Goal: Answer question/provide support: Share knowledge or assist other users

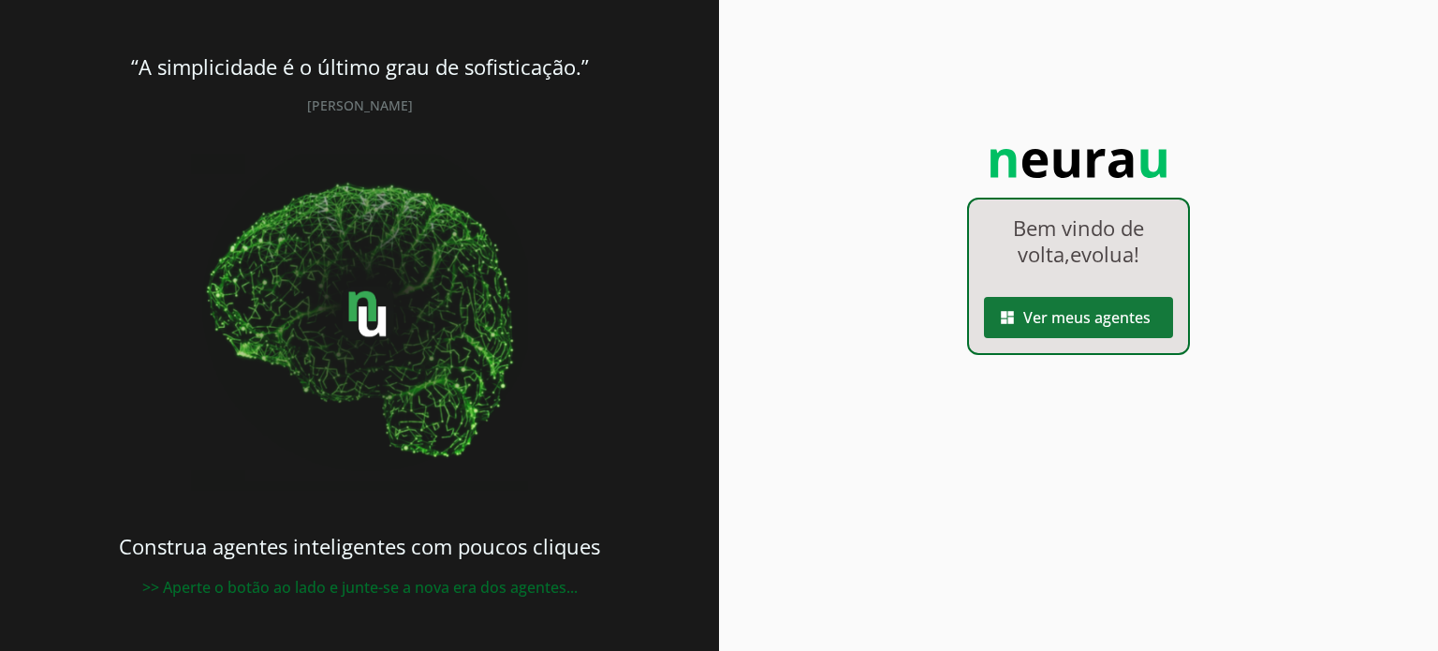
click at [1083, 334] on span at bounding box center [1078, 317] width 189 height 45
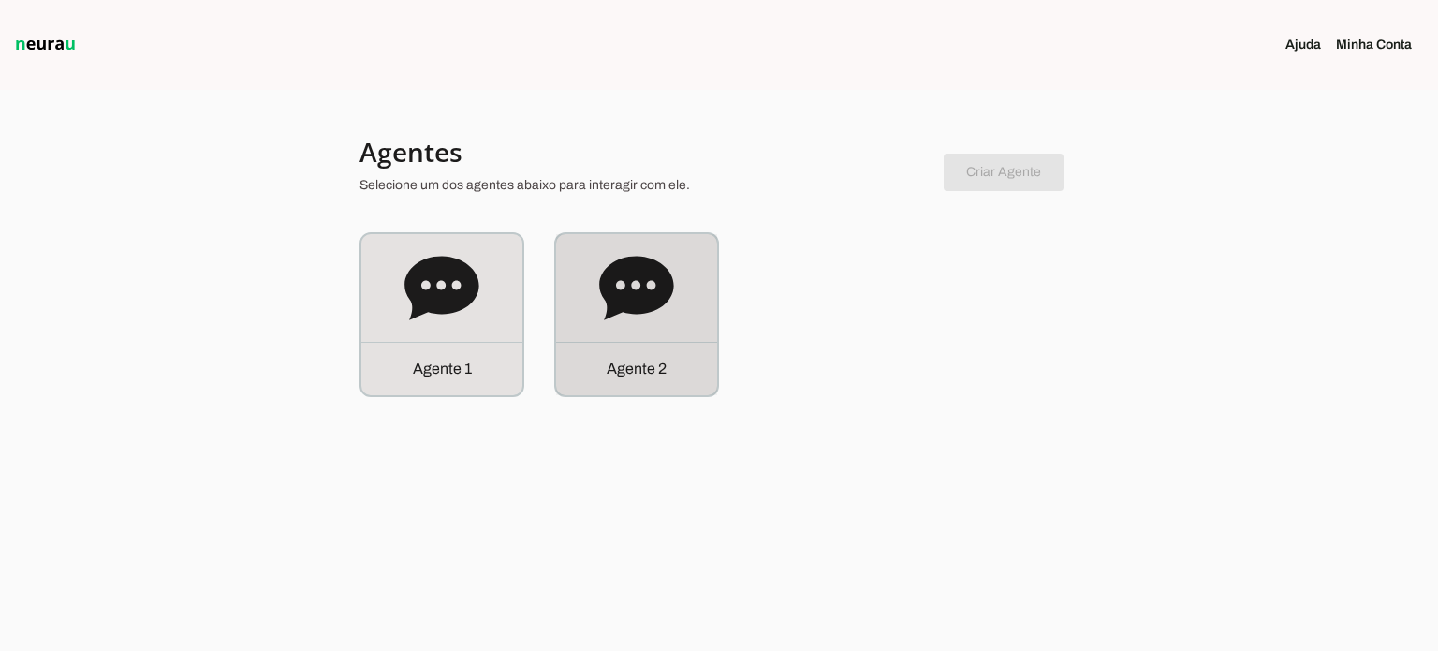
click at [630, 279] on icon at bounding box center [636, 288] width 74 height 64
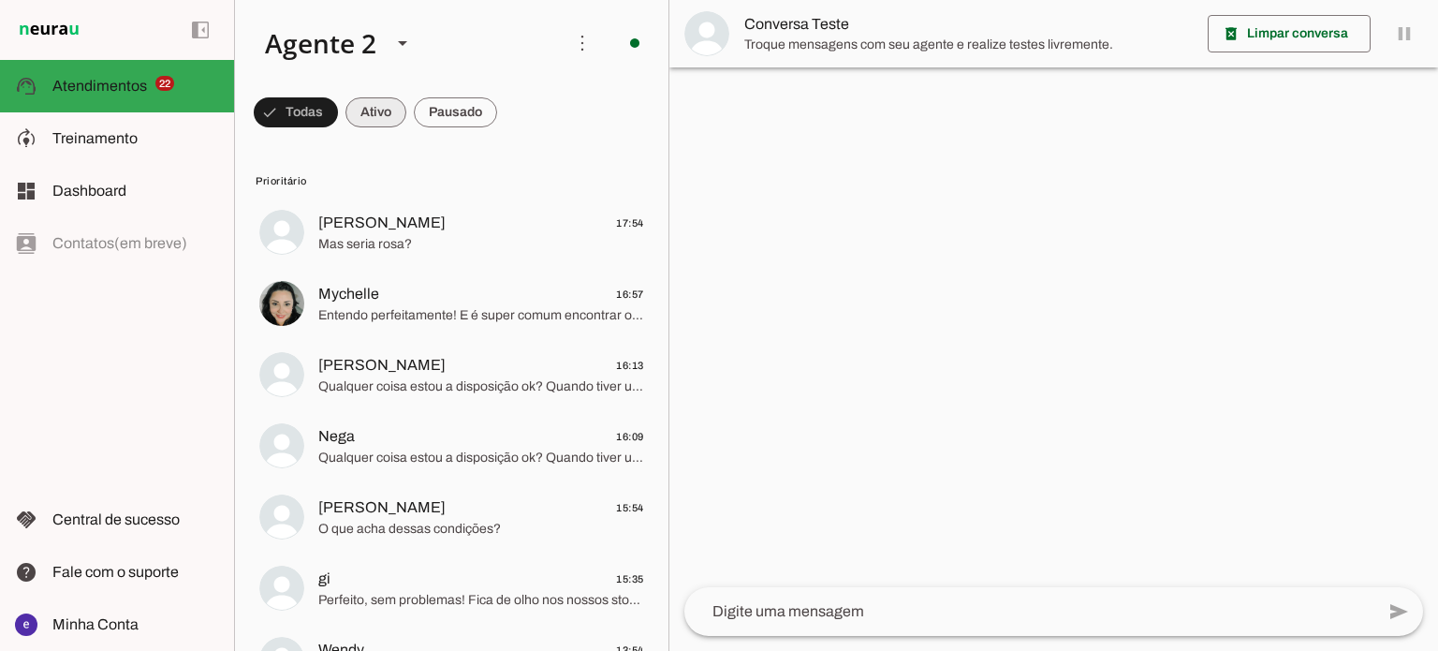
click at [388, 125] on span at bounding box center [375, 112] width 61 height 45
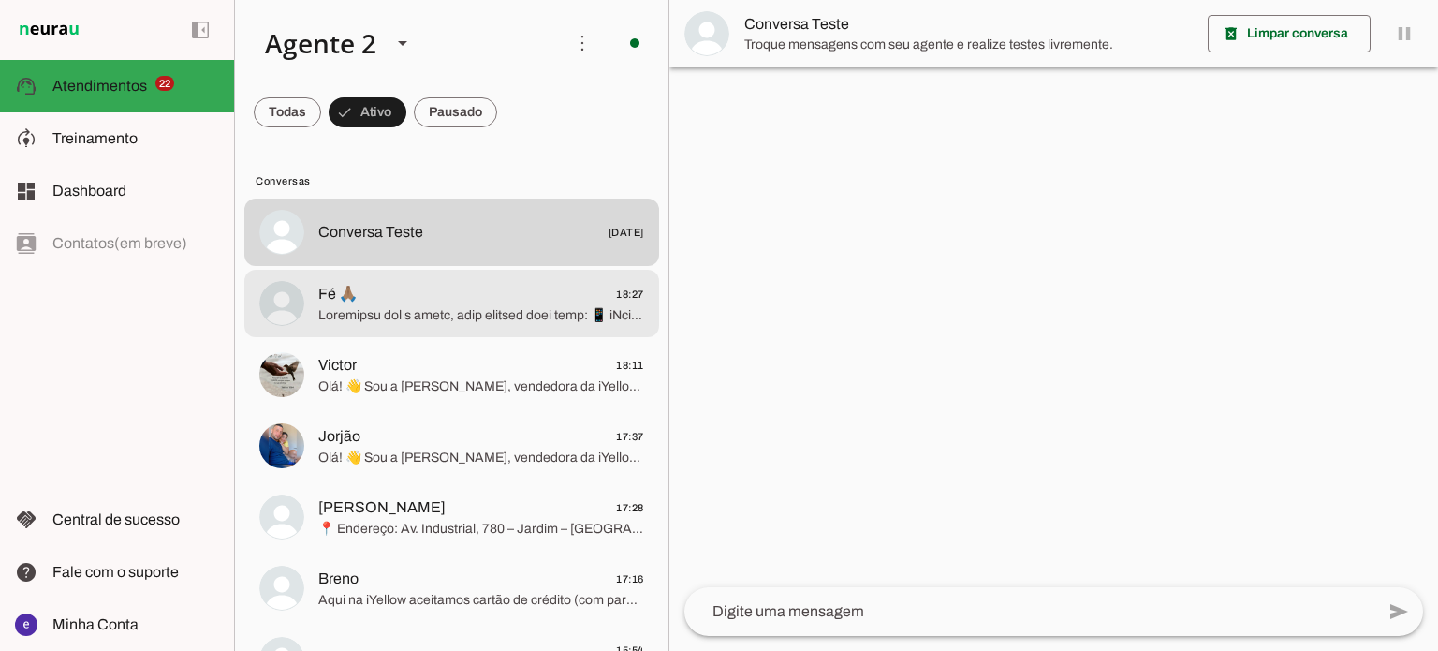
click at [515, 290] on span "Fé 🙏🏽 18:27" at bounding box center [481, 294] width 326 height 23
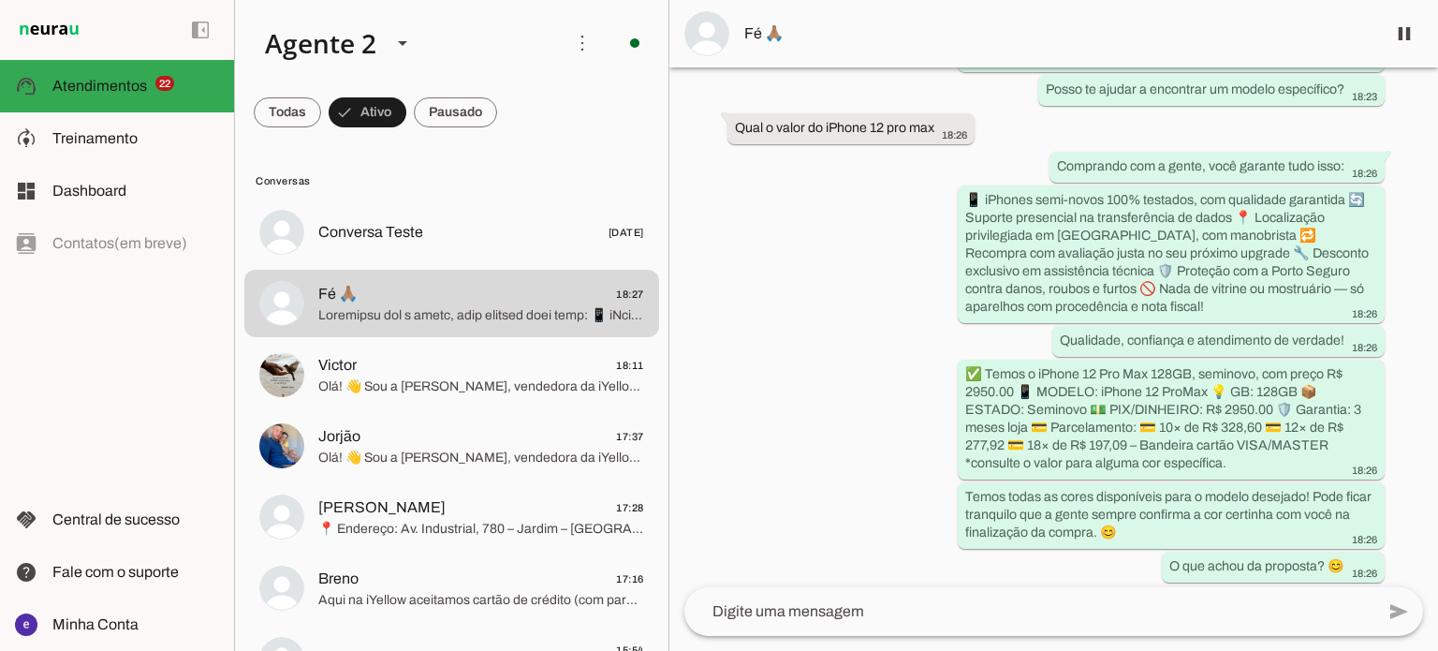
scroll to position [211, 0]
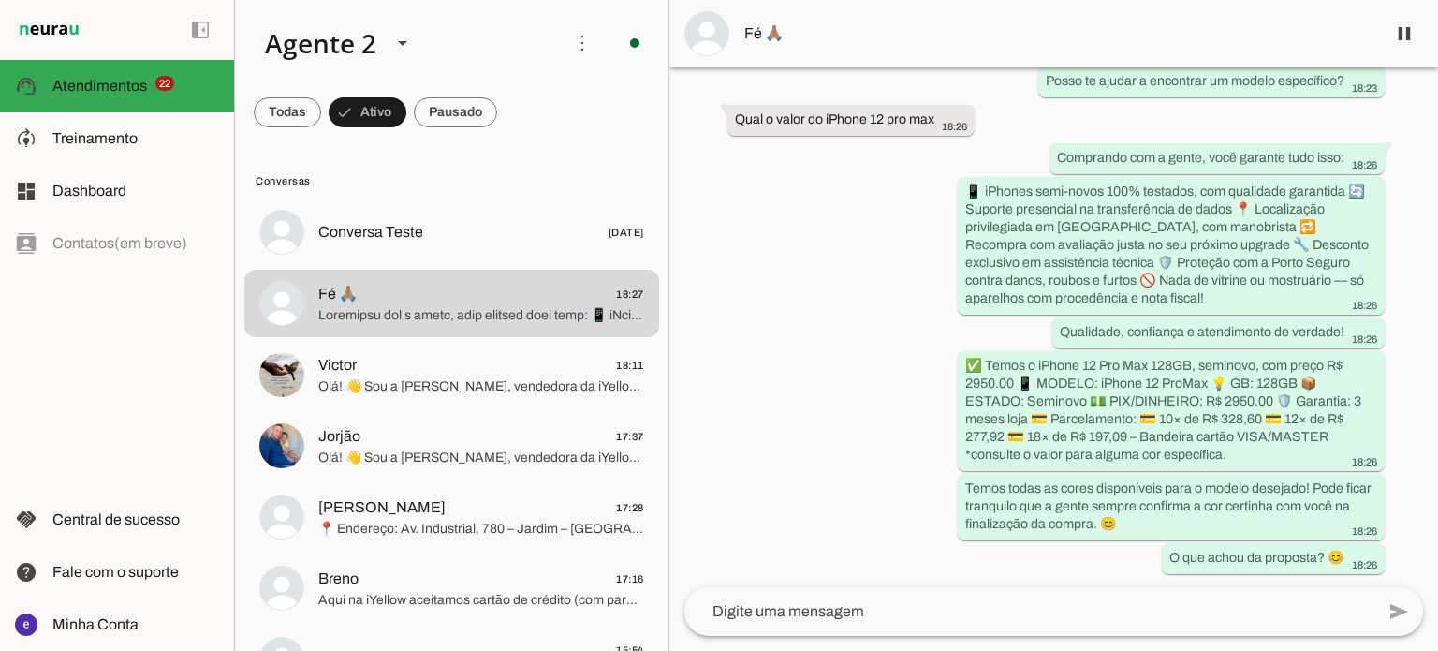
click at [765, 29] on span "Fé 🙏🏽" at bounding box center [1057, 33] width 626 height 22
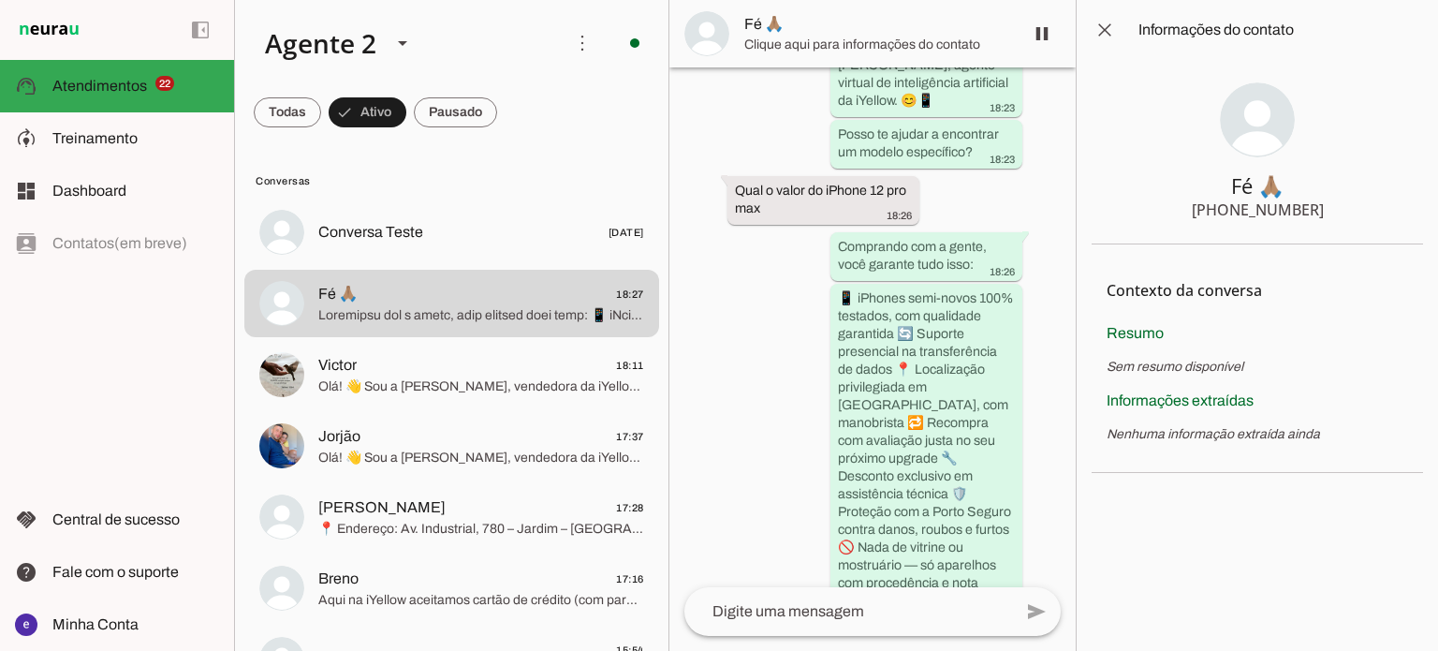
scroll to position [798, 0]
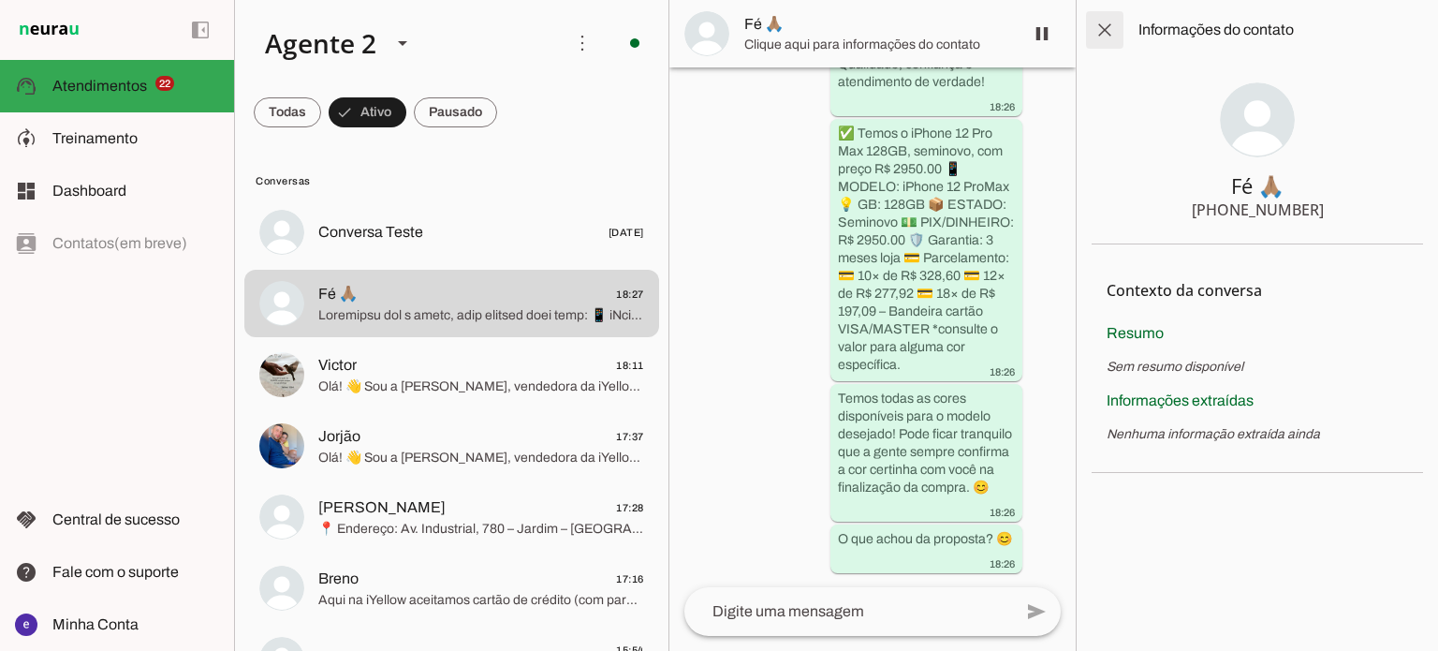
click at [1093, 25] on span at bounding box center [1104, 29] width 45 height 45
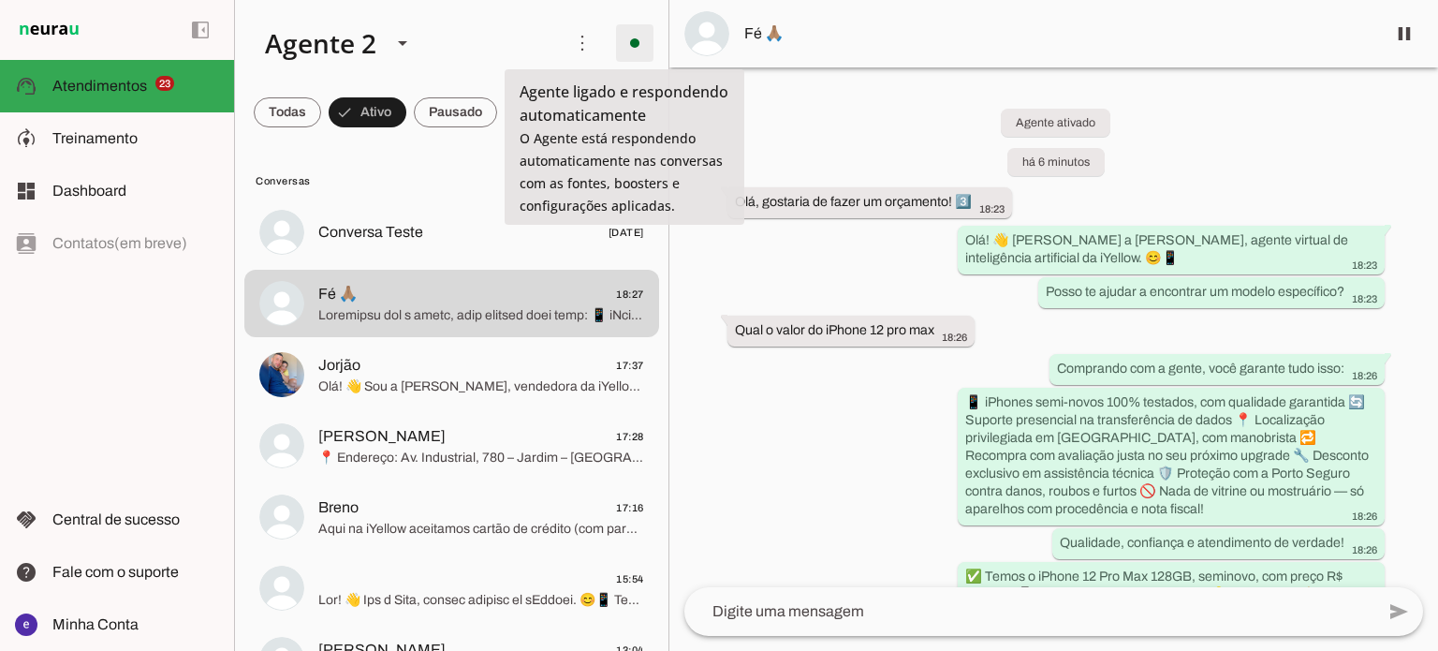
click at [621, 44] on span at bounding box center [634, 43] width 45 height 45
click at [618, 45] on span at bounding box center [634, 43] width 45 height 45
